Goal: Information Seeking & Learning: Learn about a topic

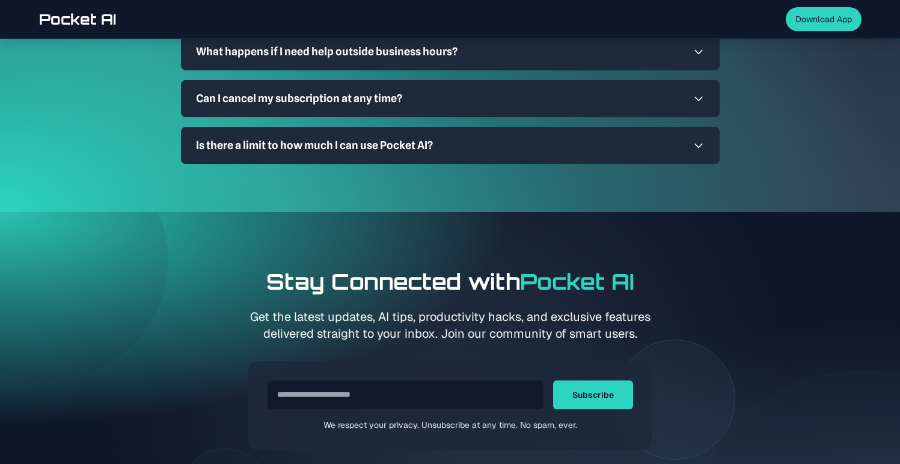
scroll to position [3929, 0]
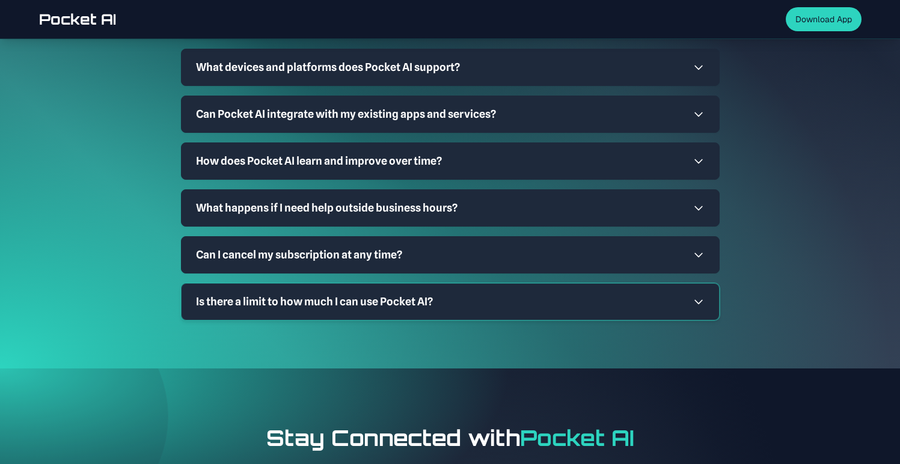
click at [402, 296] on button "Is there a limit to how much I can use Pocket AI?" at bounding box center [450, 302] width 537 height 36
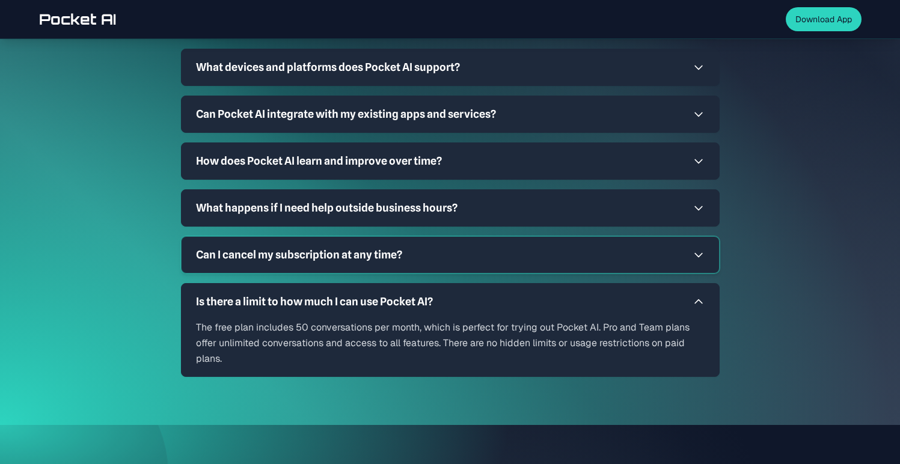
click at [424, 237] on button "Can I cancel my subscription at any time?" at bounding box center [450, 255] width 537 height 36
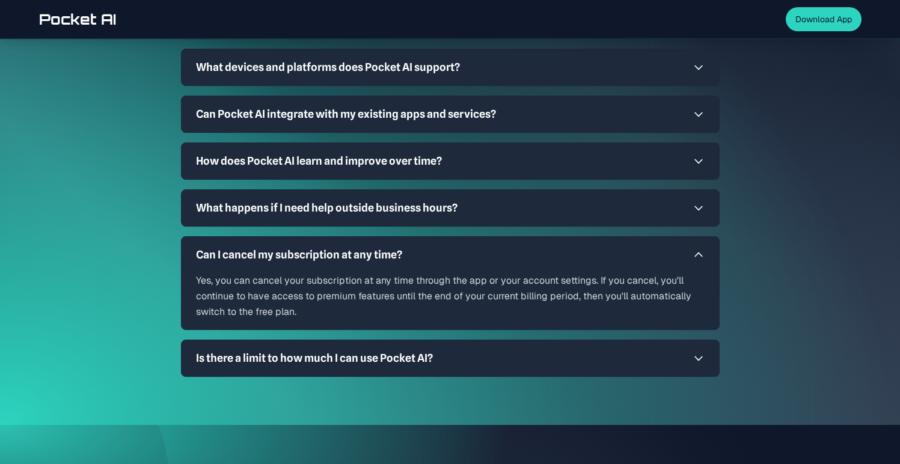
click at [435, 218] on div "How is Pocket AI different from other AI assistants? We take privacy seriously.…" at bounding box center [450, 166] width 539 height 422
click at [441, 200] on h3 "What happens if I need help outside business hours?" at bounding box center [326, 208] width 261 height 17
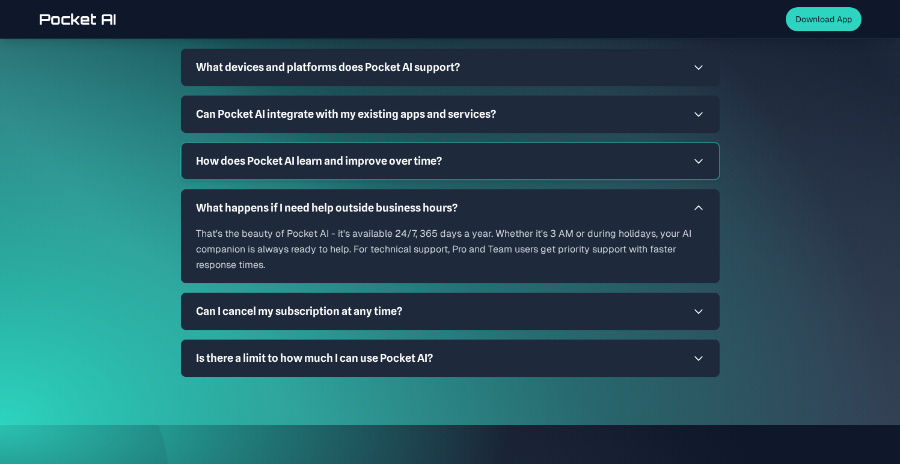
click at [448, 156] on button "How does Pocket AI learn and improve over time?" at bounding box center [450, 161] width 537 height 36
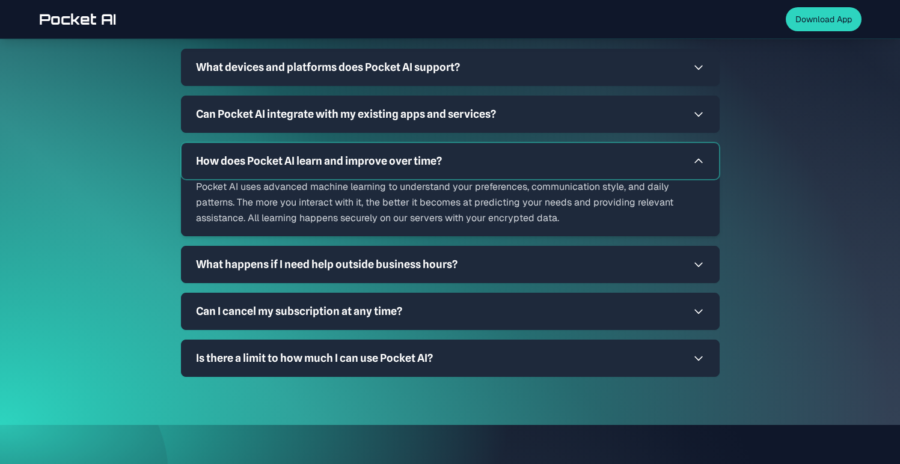
click at [448, 143] on button "How does Pocket AI learn and improve over time?" at bounding box center [450, 161] width 537 height 36
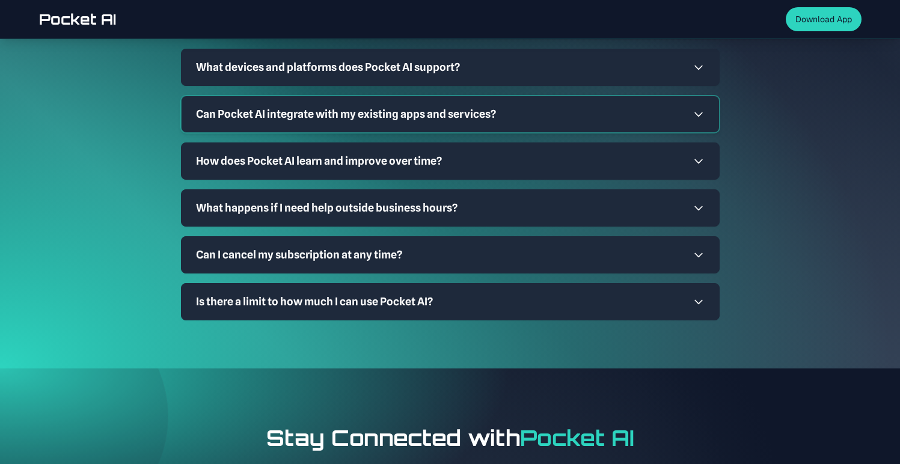
click at [448, 112] on button "Can Pocket AI integrate with my existing apps and services?" at bounding box center [450, 114] width 537 height 36
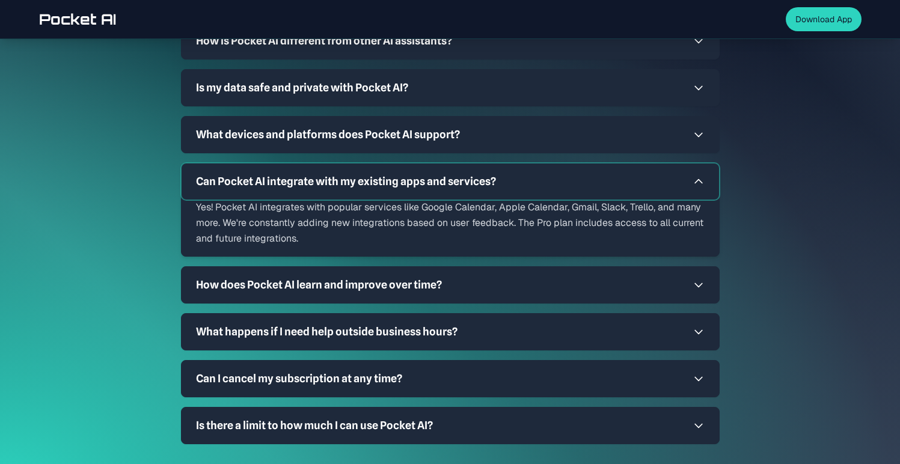
scroll to position [3833, 0]
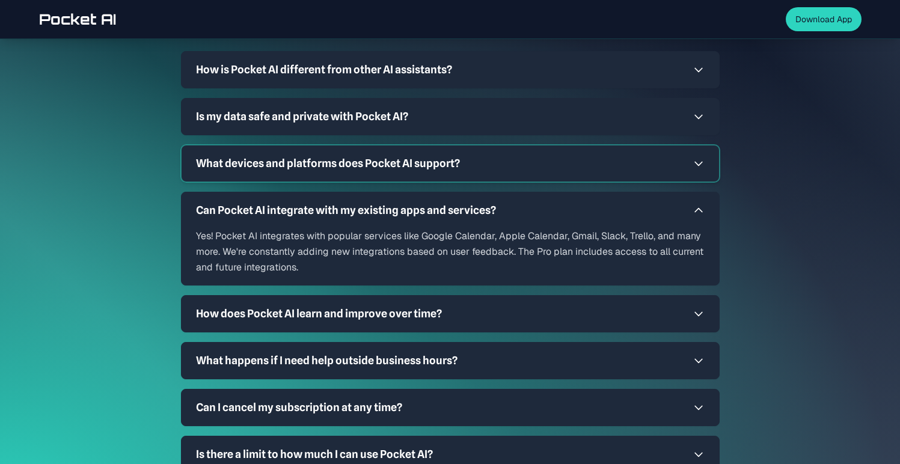
click at [452, 145] on button "What devices and platforms does Pocket AI support?" at bounding box center [450, 163] width 537 height 36
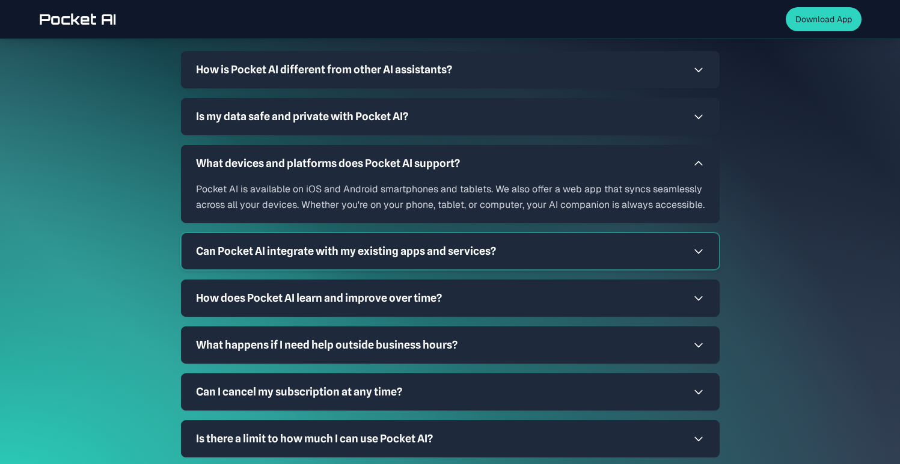
click at [439, 243] on h3 "Can Pocket AI integrate with my existing apps and services?" at bounding box center [346, 251] width 300 height 17
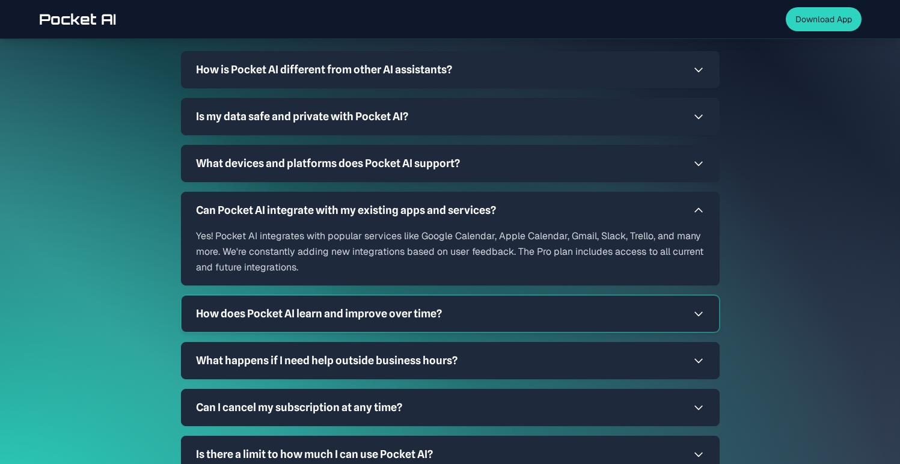
click at [436, 305] on h3 "How does Pocket AI learn and improve over time?" at bounding box center [319, 313] width 246 height 17
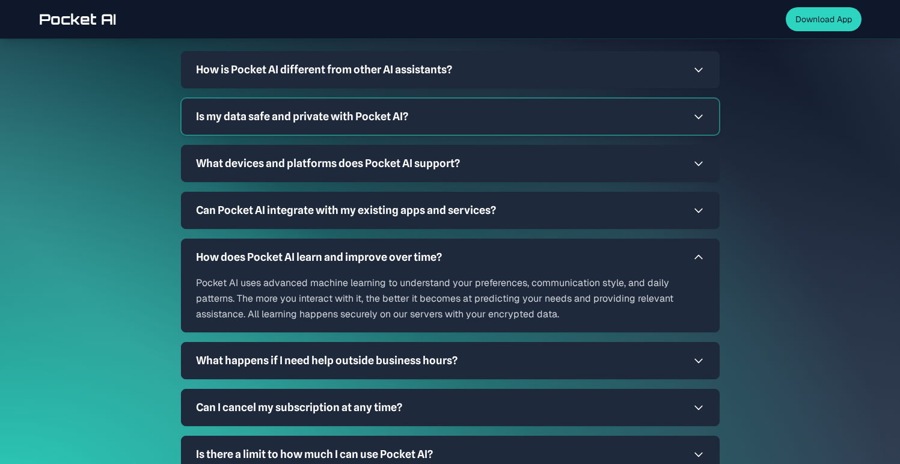
click at [448, 102] on button "Is my data safe and private with Pocket AI?" at bounding box center [450, 117] width 537 height 36
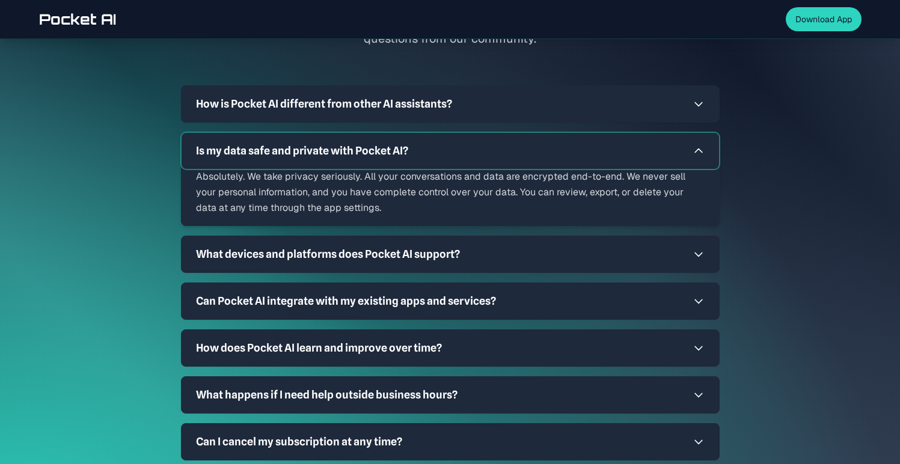
scroll to position [3798, 0]
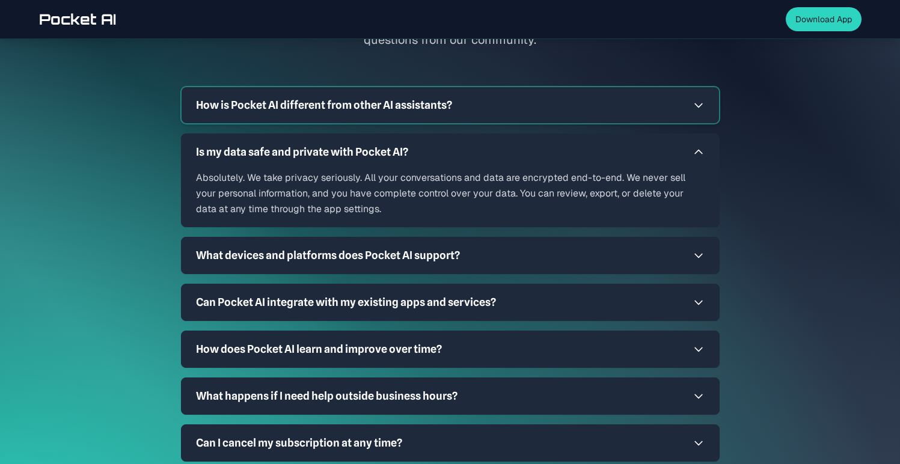
click at [449, 102] on button "How is Pocket AI different from other AI assistants?" at bounding box center [450, 105] width 537 height 36
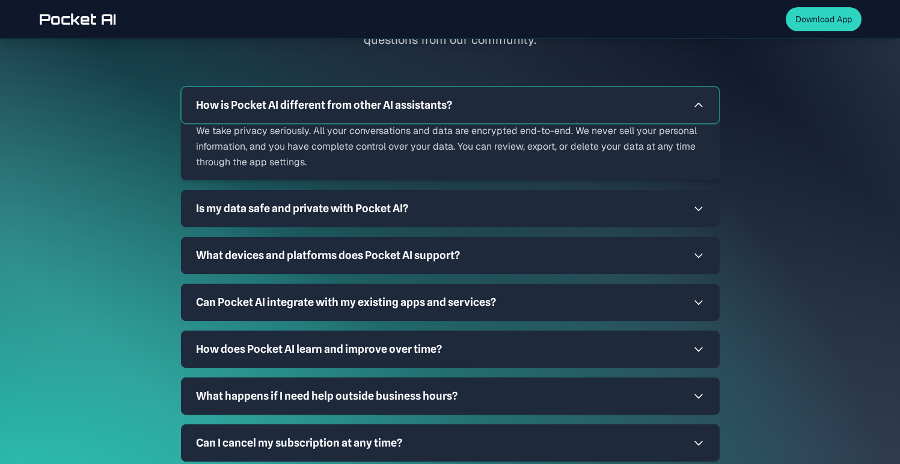
click at [449, 102] on button "How is Pocket AI different from other AI assistants?" at bounding box center [450, 105] width 537 height 36
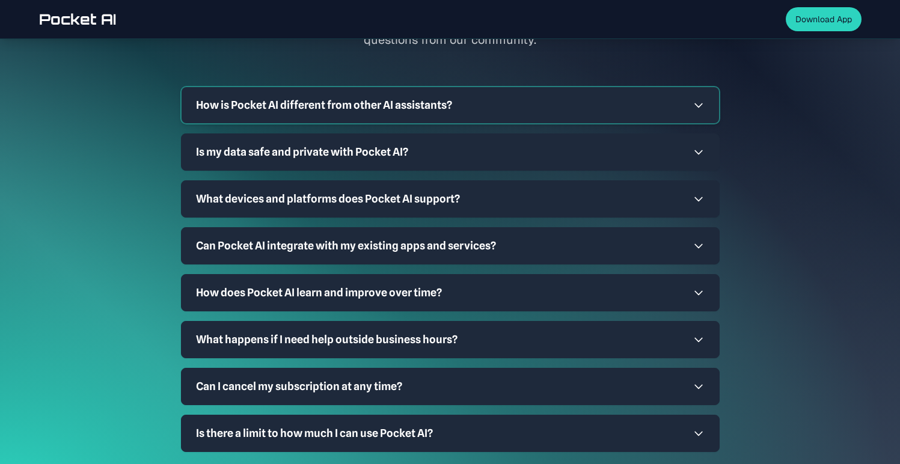
click at [449, 102] on button "How is Pocket AI different from other AI assistants?" at bounding box center [450, 105] width 537 height 36
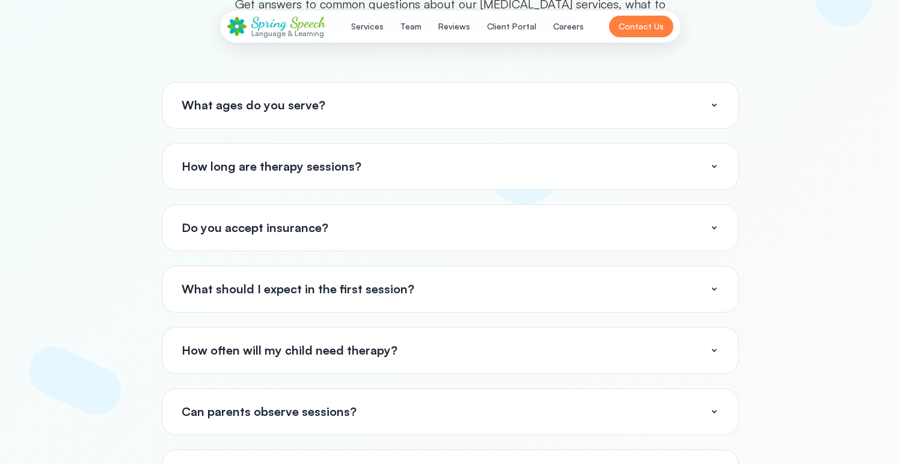
scroll to position [5026, 0]
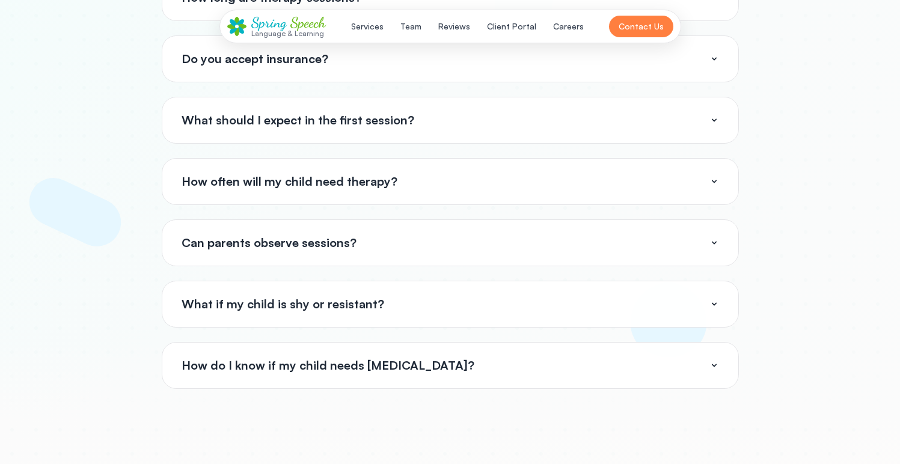
click at [344, 96] on div "What ages do you serve? How long are therapy sessions? Do you accept insurance?…" at bounding box center [450, 151] width 577 height 476
click at [344, 121] on span "What should I expect in the first session?" at bounding box center [298, 120] width 233 height 17
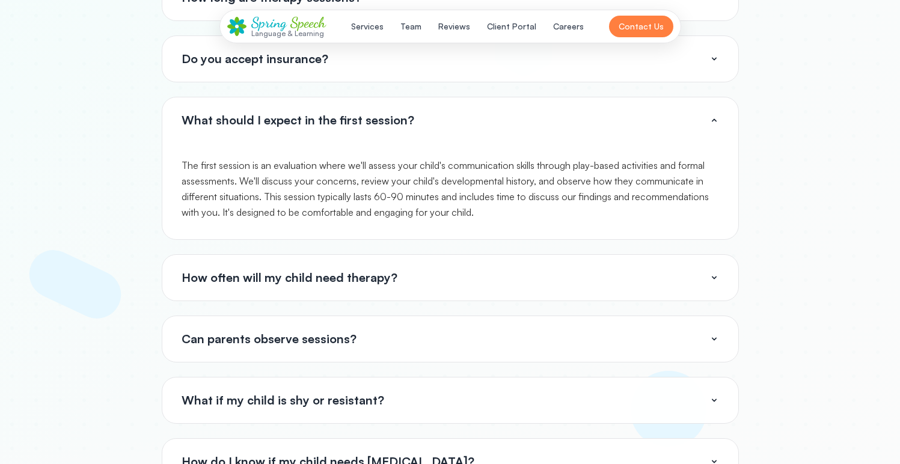
click at [352, 278] on span "How often will my child need therapy?" at bounding box center [290, 277] width 216 height 17
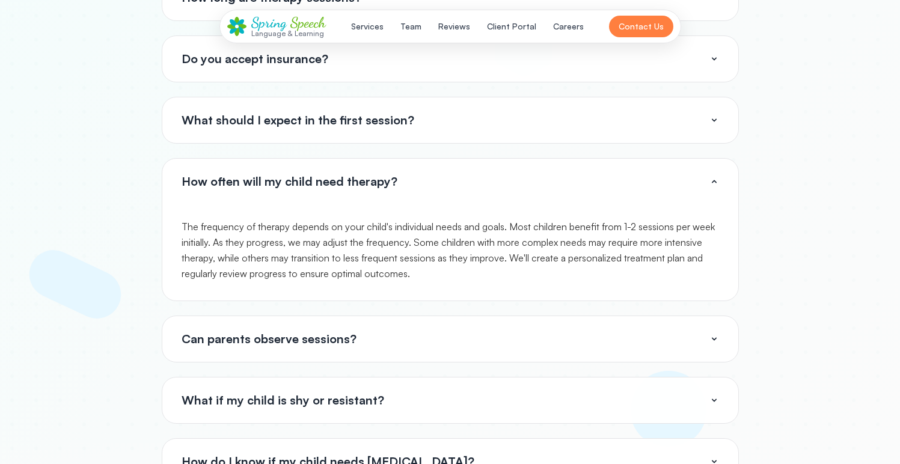
click at [352, 341] on span "Can parents observe sessions?" at bounding box center [269, 339] width 175 height 17
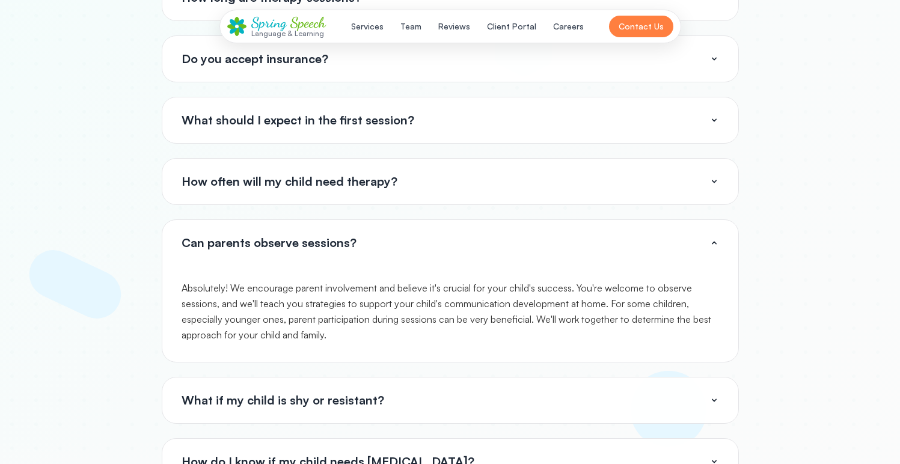
click at [396, 154] on div "What ages do you serve? How long are therapy sessions? Do you accept insurance?…" at bounding box center [450, 199] width 577 height 572
click at [396, 133] on button "What should I expect in the first session?" at bounding box center [450, 120] width 576 height 46
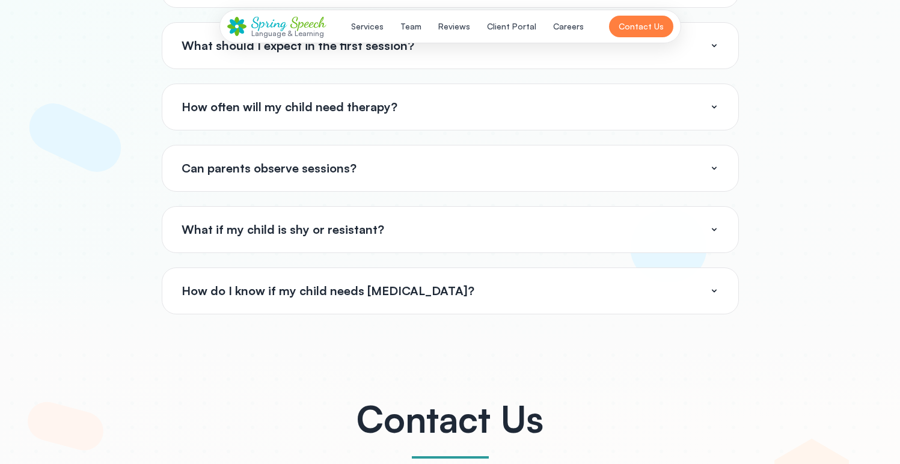
scroll to position [5069, 0]
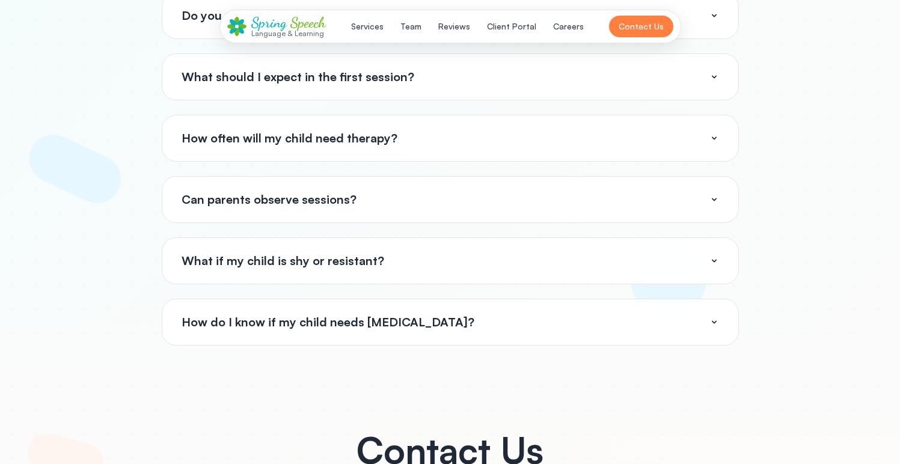
click at [478, 216] on button "Can parents observe sessions?" at bounding box center [450, 200] width 576 height 46
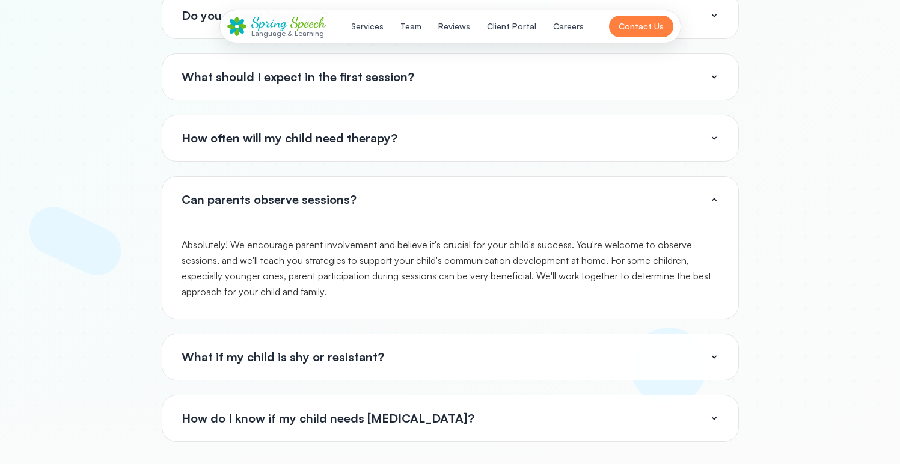
click at [476, 173] on div "What ages do you serve? How long are therapy sessions? Do you accept insurance?…" at bounding box center [450, 156] width 577 height 572
click at [474, 155] on button "How often will my child need therapy?" at bounding box center [450, 138] width 576 height 46
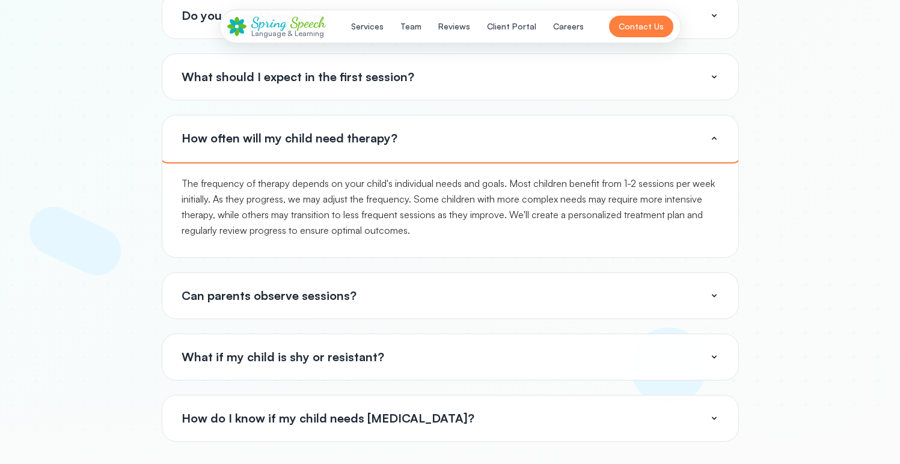
click at [474, 159] on button "How often will my child need therapy?" at bounding box center [450, 138] width 576 height 46
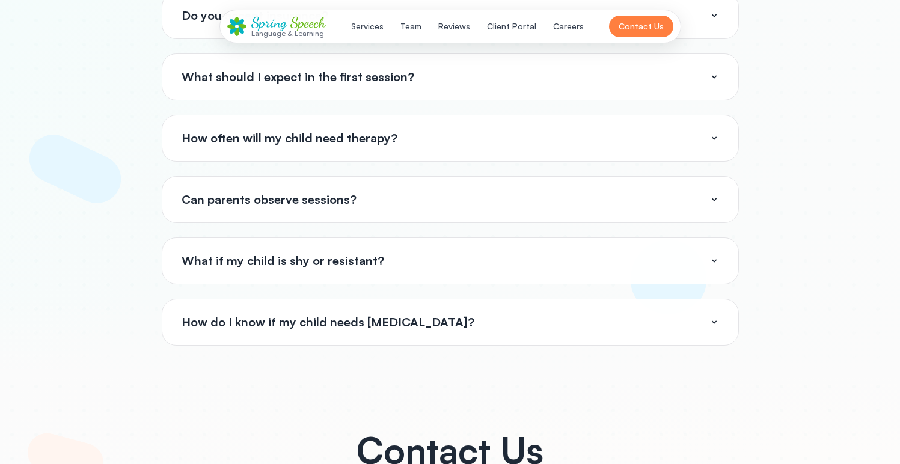
click at [469, 183] on button "Can parents observe sessions?" at bounding box center [450, 200] width 576 height 46
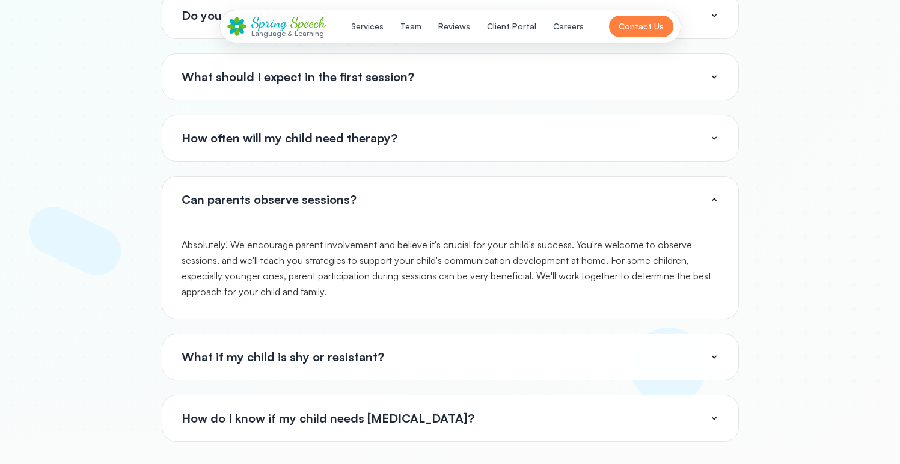
click at [478, 145] on button "How often will my child need therapy?" at bounding box center [450, 138] width 576 height 46
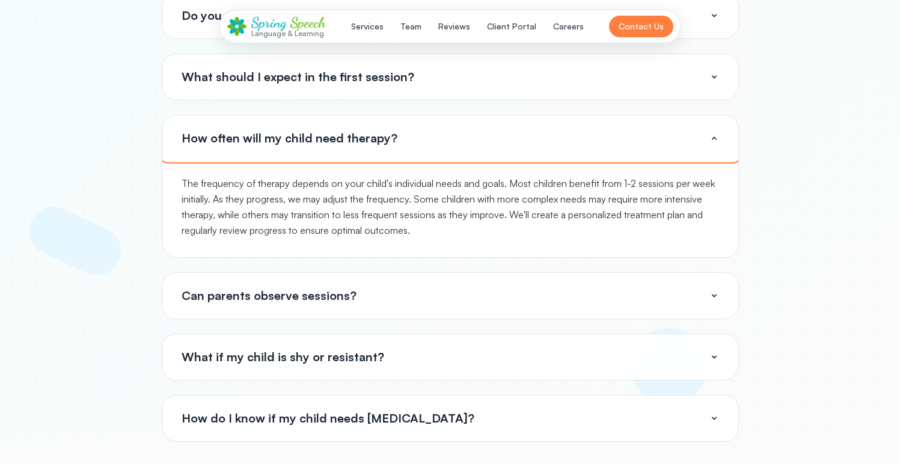
click at [478, 145] on button "How often will my child need therapy?" at bounding box center [450, 138] width 576 height 46
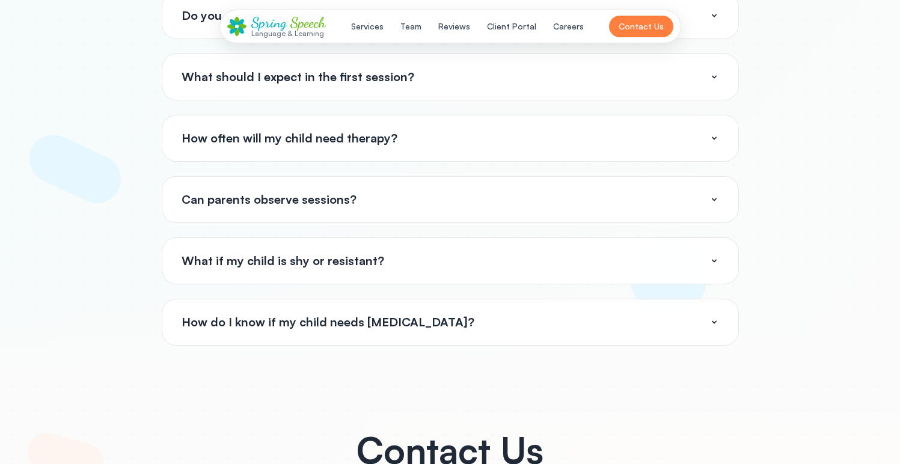
click at [478, 145] on button "How often will my child need therapy?" at bounding box center [450, 138] width 576 height 46
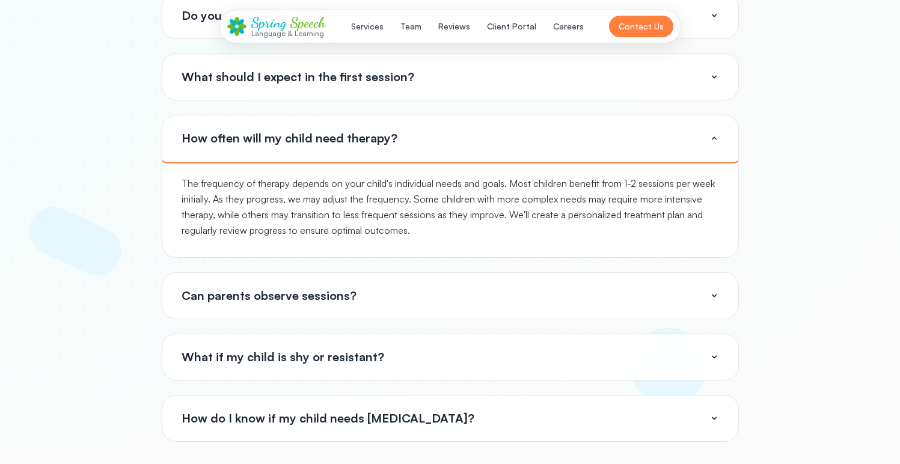
click at [478, 145] on button "How often will my child need therapy?" at bounding box center [450, 138] width 576 height 46
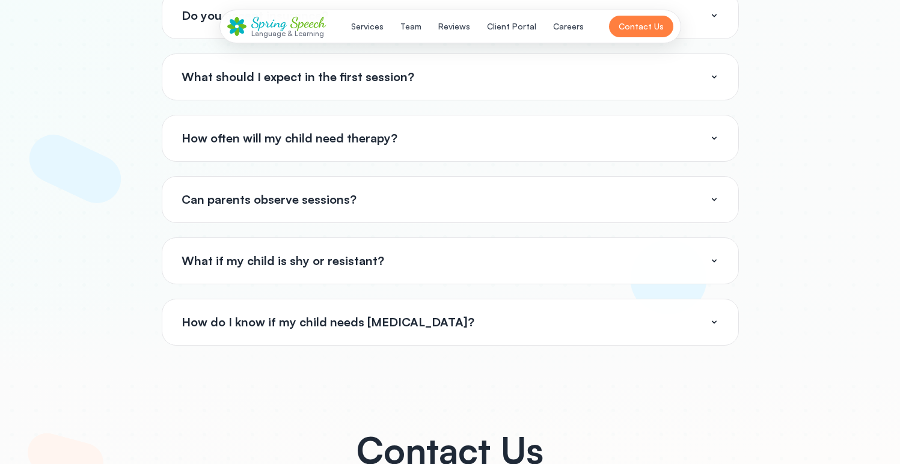
click at [478, 146] on button "How often will my child need therapy?" at bounding box center [450, 138] width 576 height 46
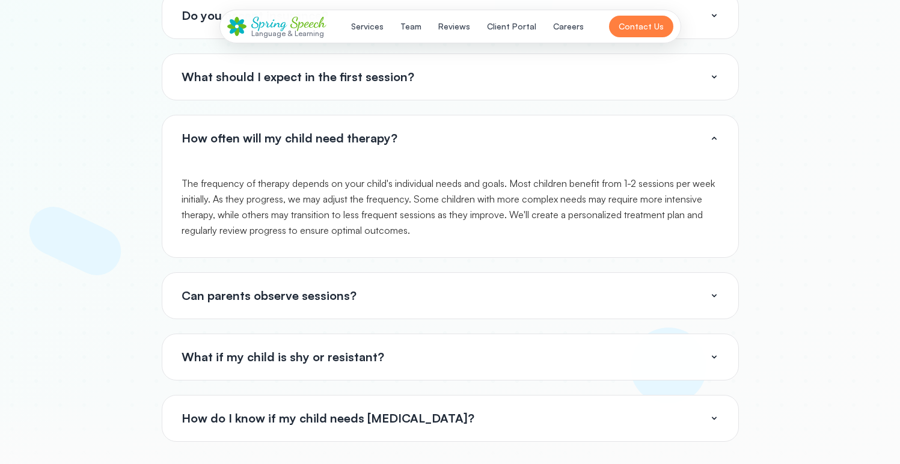
click at [442, 305] on button "Can parents observe sessions?" at bounding box center [450, 296] width 576 height 46
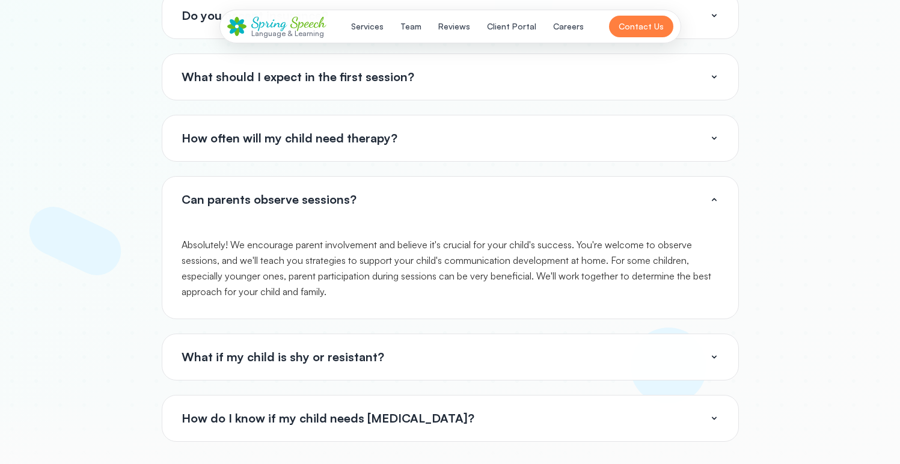
click at [393, 95] on button "What should I expect in the first session?" at bounding box center [450, 77] width 576 height 46
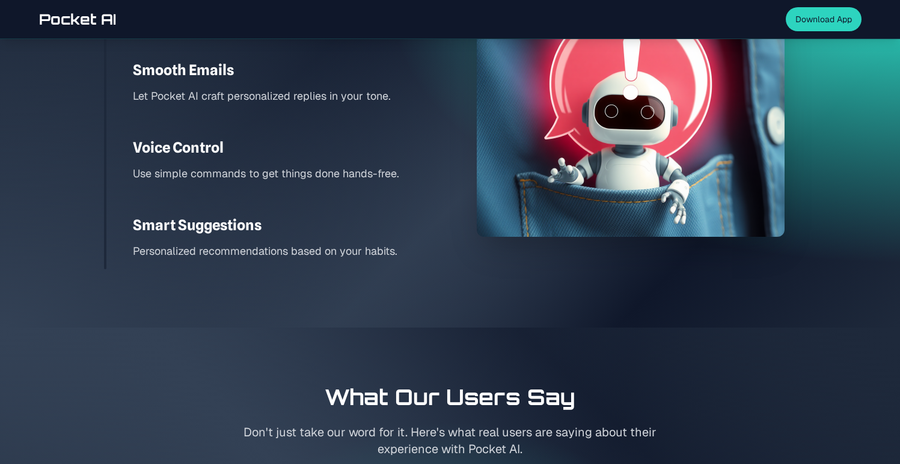
scroll to position [1876, 0]
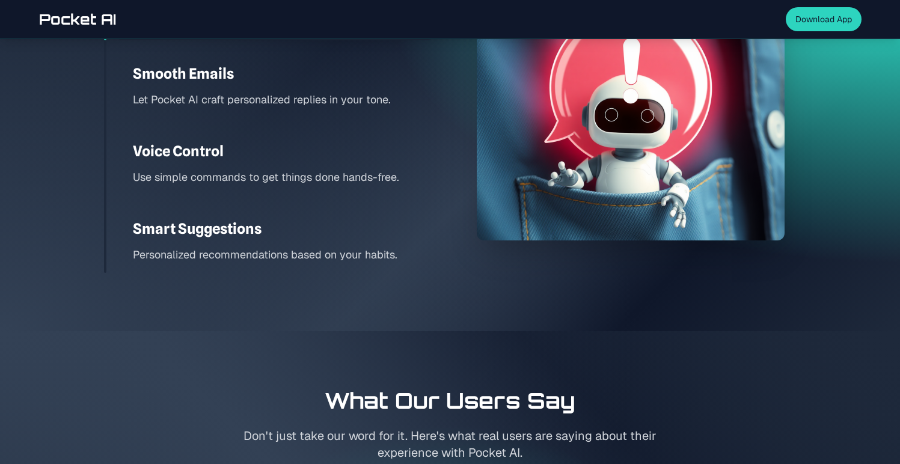
click at [365, 104] on p "Let Pocket AI craft personalized replies in your tone." at bounding box center [284, 99] width 303 height 17
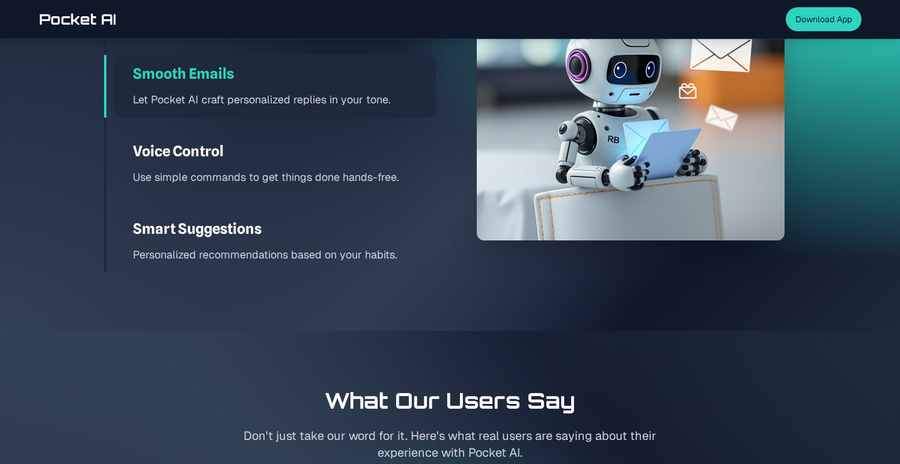
click at [366, 156] on h3 "Voice Control" at bounding box center [284, 151] width 303 height 19
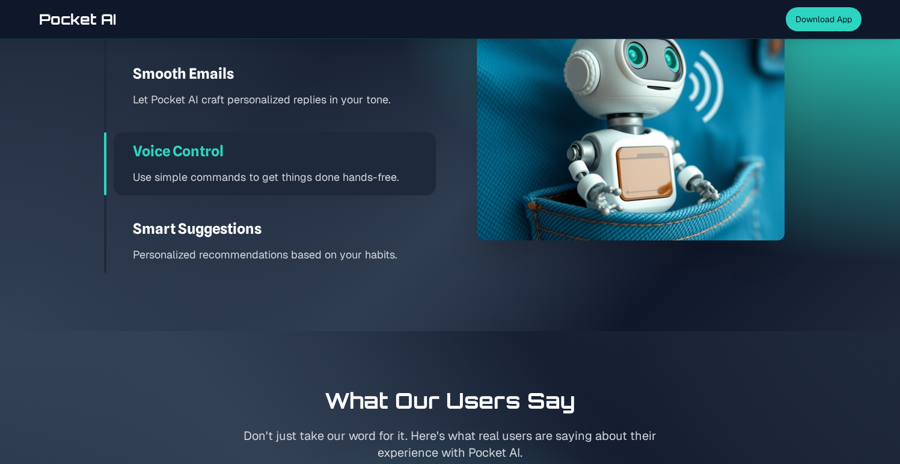
click at [365, 224] on h3 "Smart Suggestions" at bounding box center [284, 228] width 303 height 19
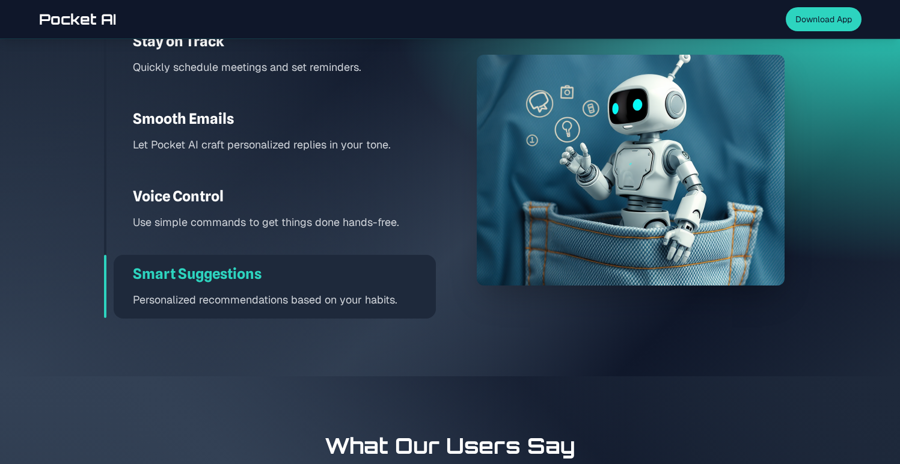
click at [366, 226] on p "Use simple commands to get things done hands-free." at bounding box center [284, 221] width 303 height 17
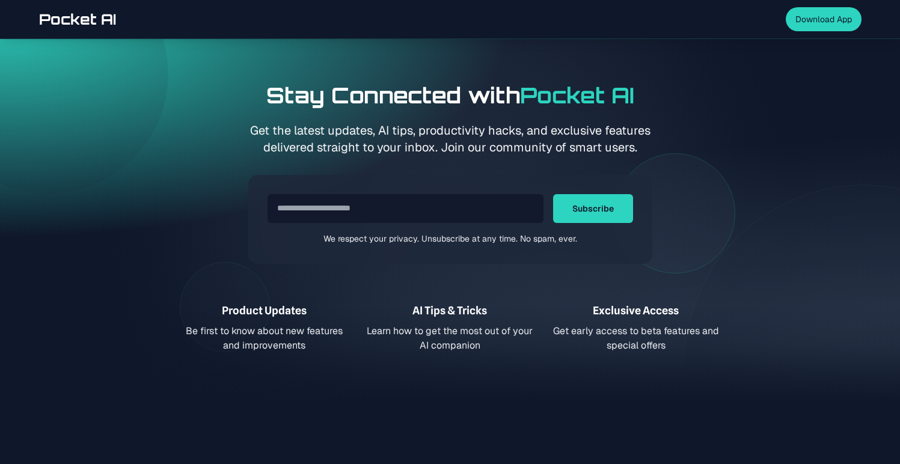
scroll to position [4301, 0]
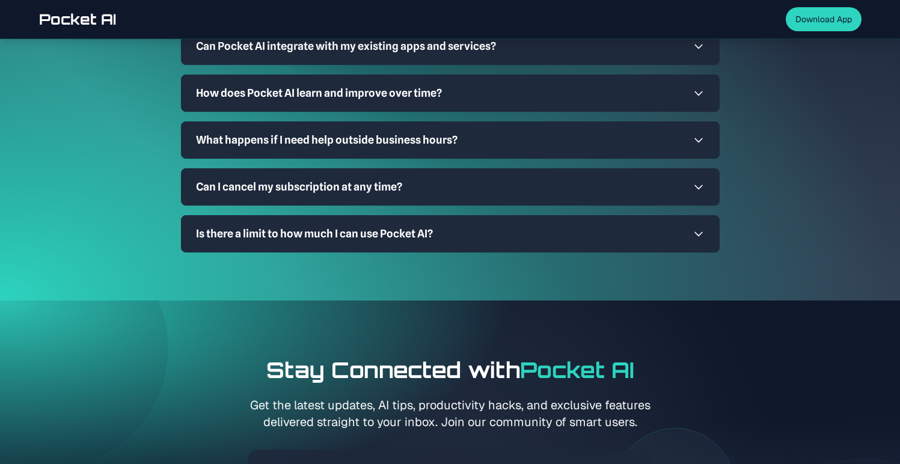
scroll to position [4301, 0]
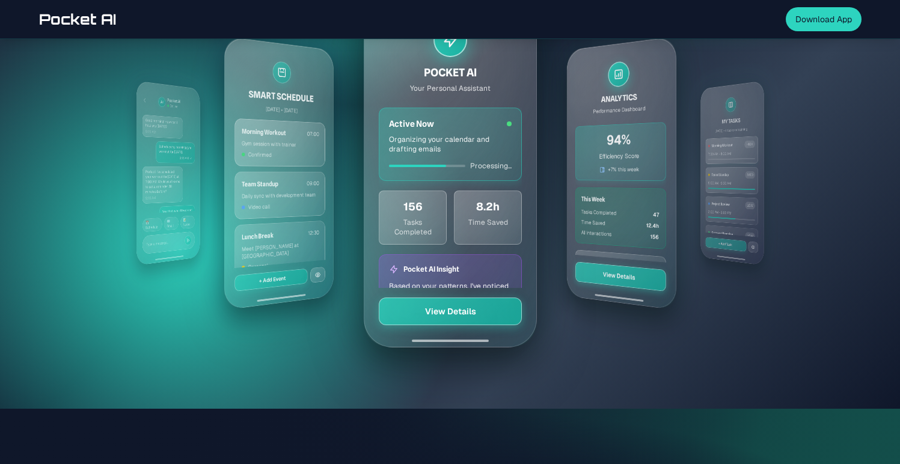
scroll to position [387, 0]
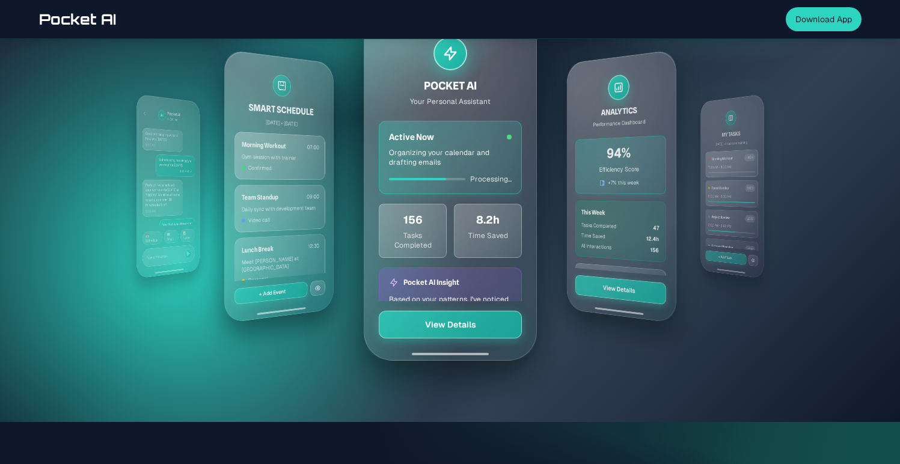
click at [641, 275] on div "ANALYTICS Performance Dashboard 94% Efficiency Score +7% this week This Week Ta…" at bounding box center [620, 186] width 109 height 274
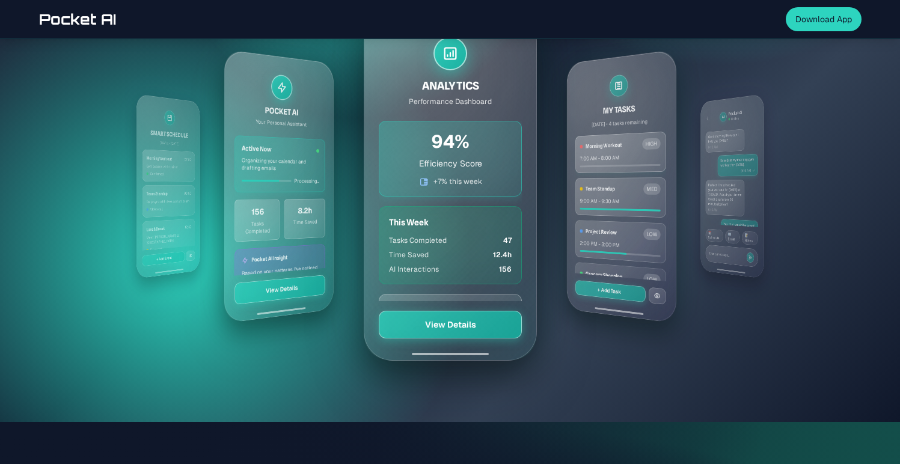
click at [635, 251] on div "MY TASKS [DATE] • 4 tasks remaining Morning Workout HIGH 7:00 AM - 8:00 AM Team…" at bounding box center [620, 186] width 109 height 274
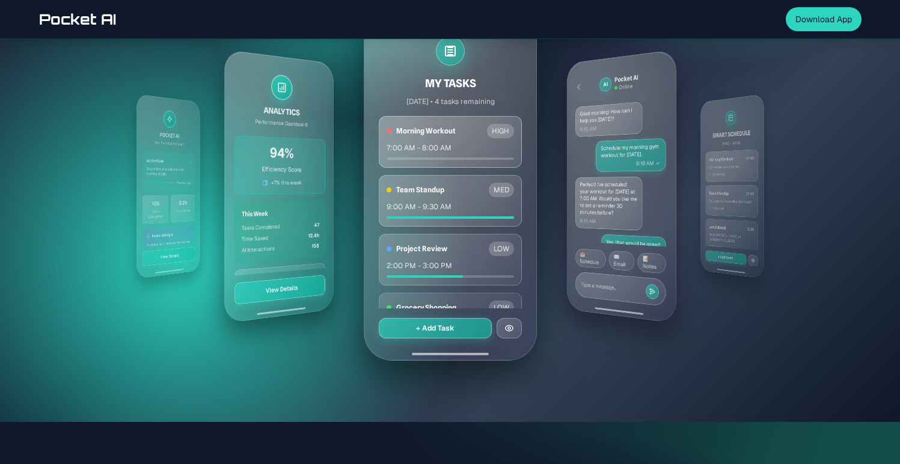
click at [635, 251] on div "AI Pocket AI Online Good morning! How can I help you [DATE]? 9:15 AM Schedule m…" at bounding box center [620, 186] width 109 height 274
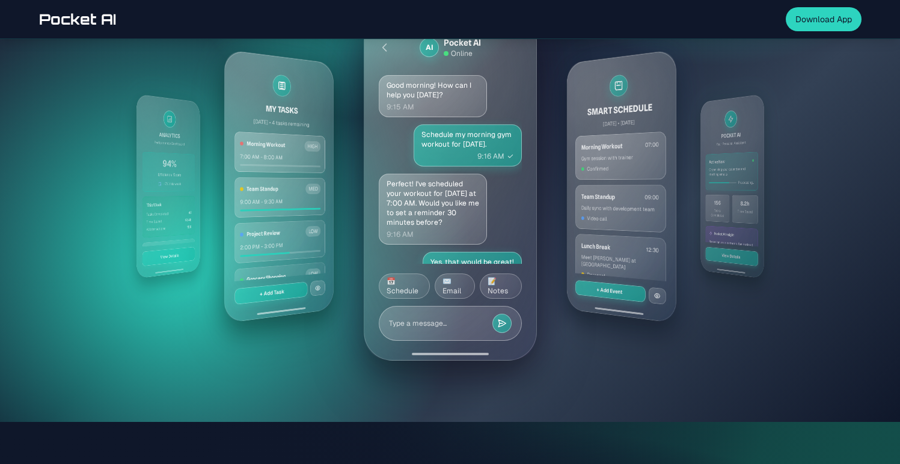
click at [186, 195] on div "ANALYTICS Performance Dashboard 94% Efficiency Score +7% this week This Week Ta…" at bounding box center [168, 186] width 64 height 185
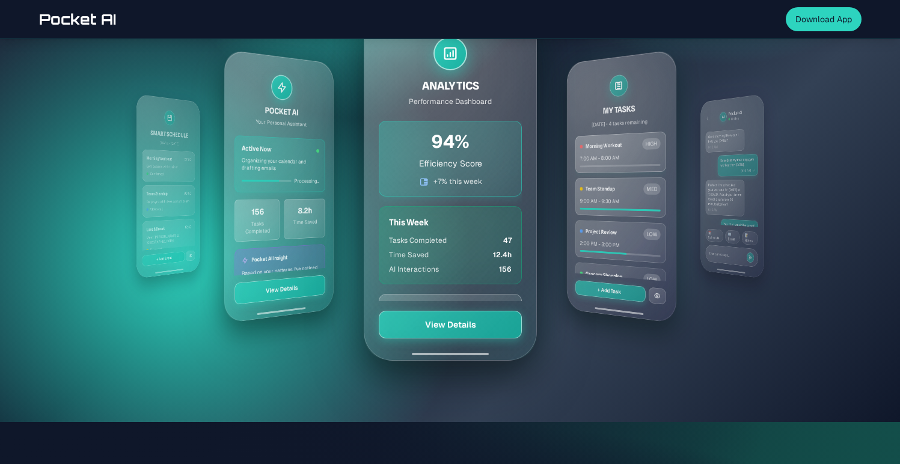
drag, startPoint x: 269, startPoint y: 191, endPoint x: 555, endPoint y: 191, distance: 285.5
click at [555, 191] on div "MY TASKS [DATE] • 4 tasks remaining Morning Workout HIGH 7:00 AM - 8:00 AM Team…" at bounding box center [450, 186] width 692 height 433
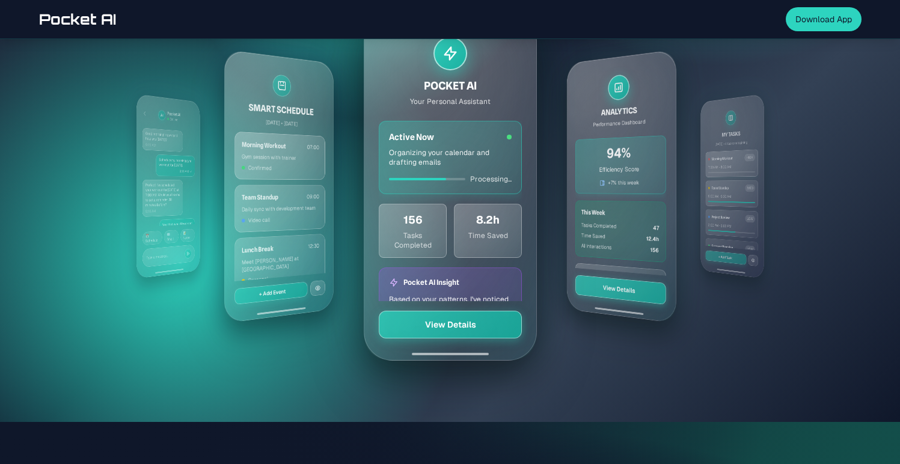
drag, startPoint x: 554, startPoint y: 191, endPoint x: 342, endPoint y: 210, distance: 213.1
click at [342, 210] on div "MY TASKS [DATE] • 4 tasks remaining Morning Workout HIGH 7:00 AM - 8:00 AM Team…" at bounding box center [450, 186] width 692 height 433
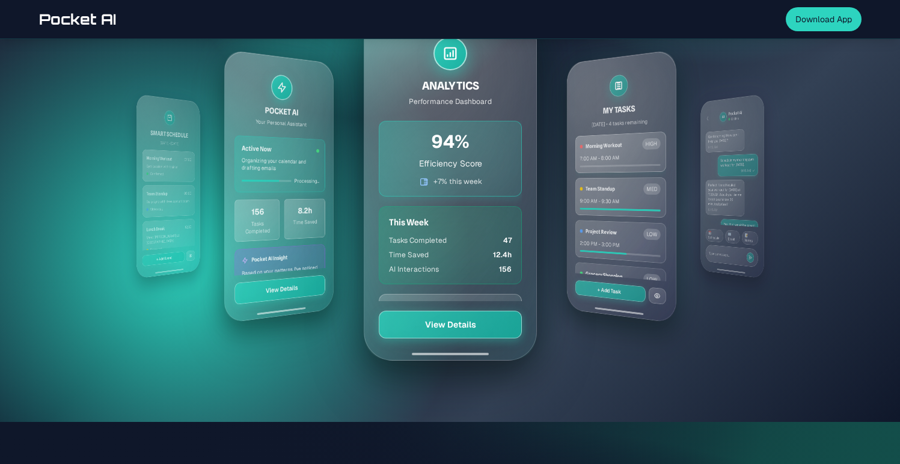
drag, startPoint x: 342, startPoint y: 210, endPoint x: 833, endPoint y: 210, distance: 490.5
click at [825, 210] on div "MY TASKS [DATE] • 4 tasks remaining Morning Workout HIGH 7:00 AM - 8:00 AM Team…" at bounding box center [450, 186] width 822 height 433
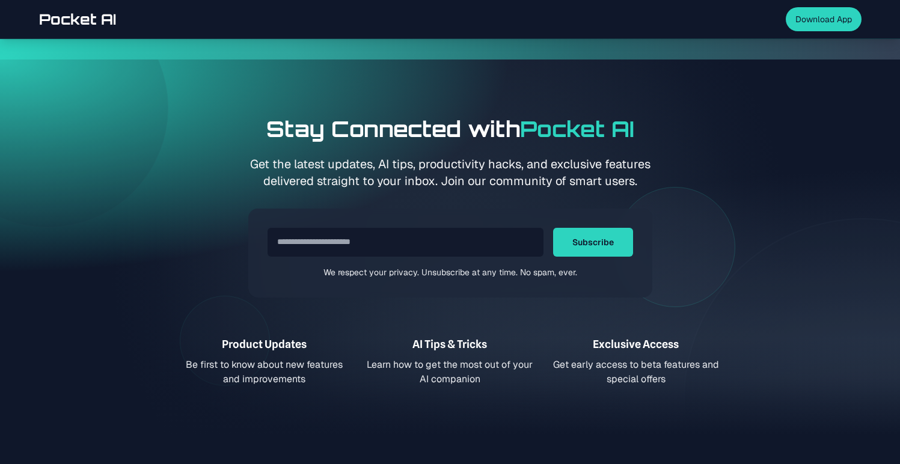
scroll to position [4301, 0]
